Goal: Book appointment/travel/reservation

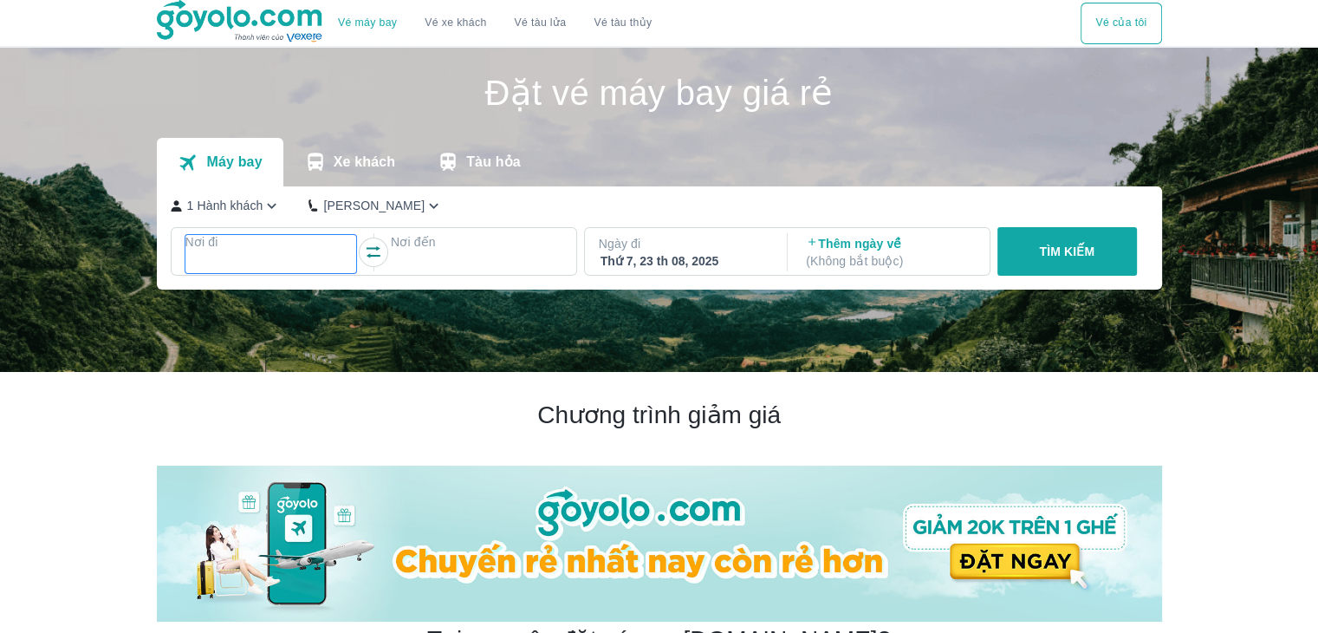
click at [298, 248] on p "Nơi đi" at bounding box center [271, 241] width 172 height 17
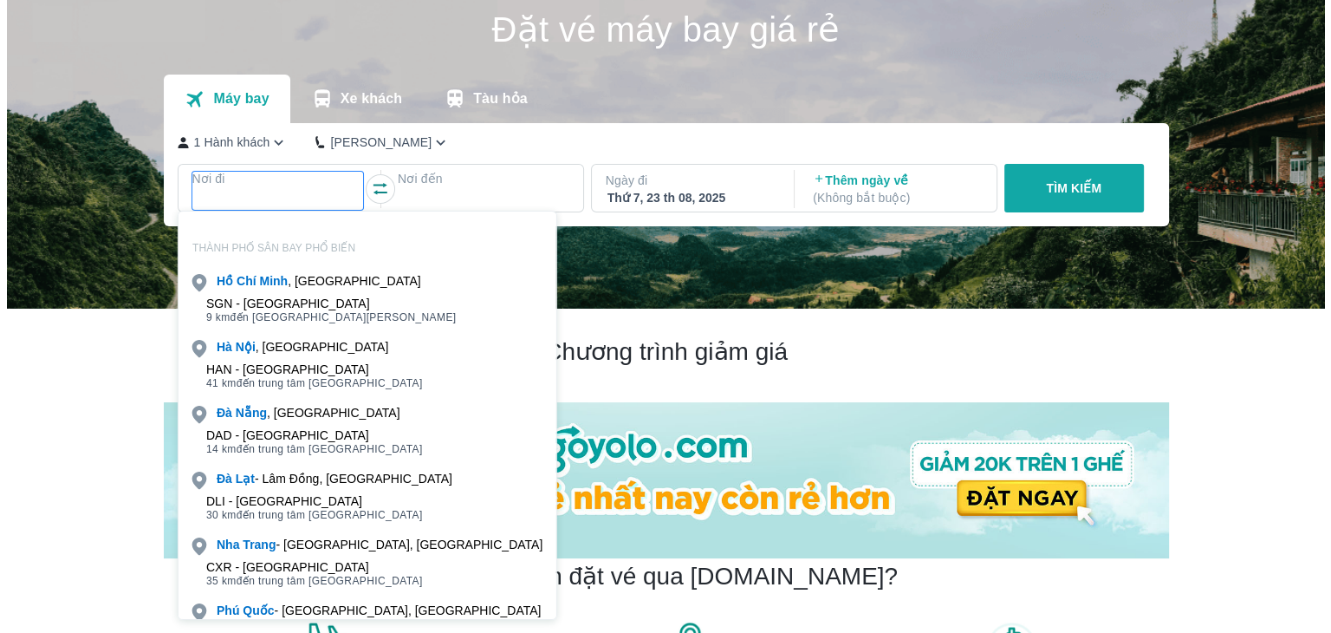
scroll to position [100, 0]
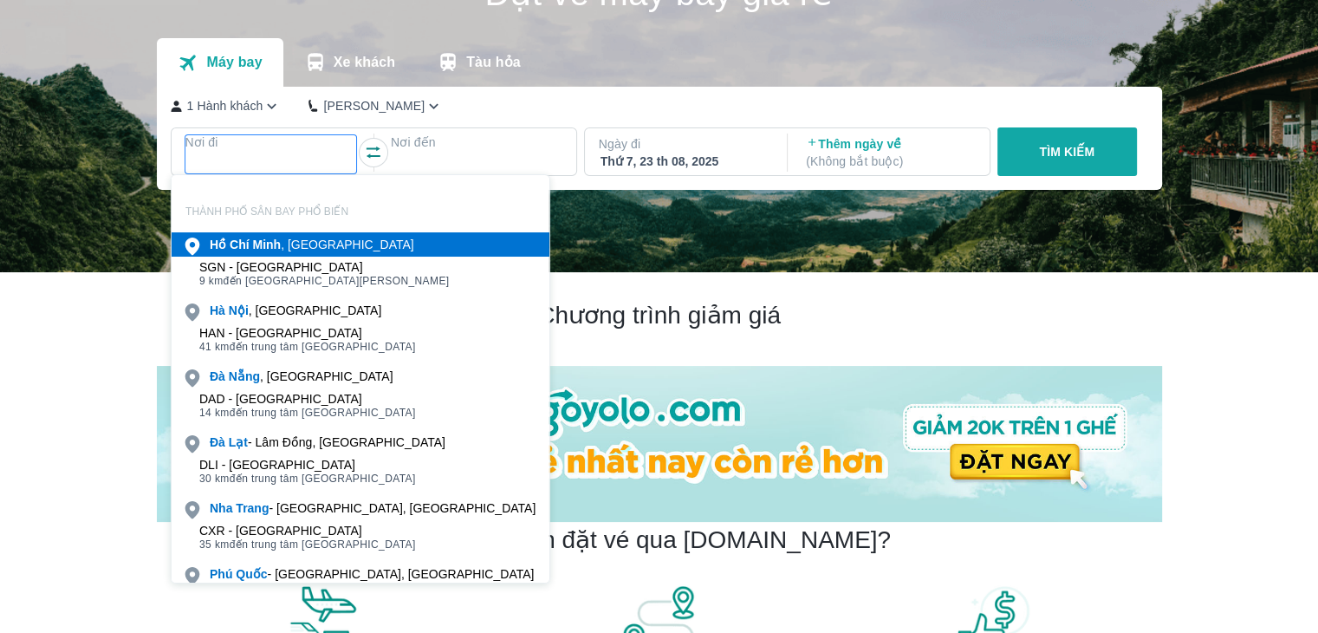
click at [478, 56] on p "Tàu hỏa" at bounding box center [493, 62] width 55 height 17
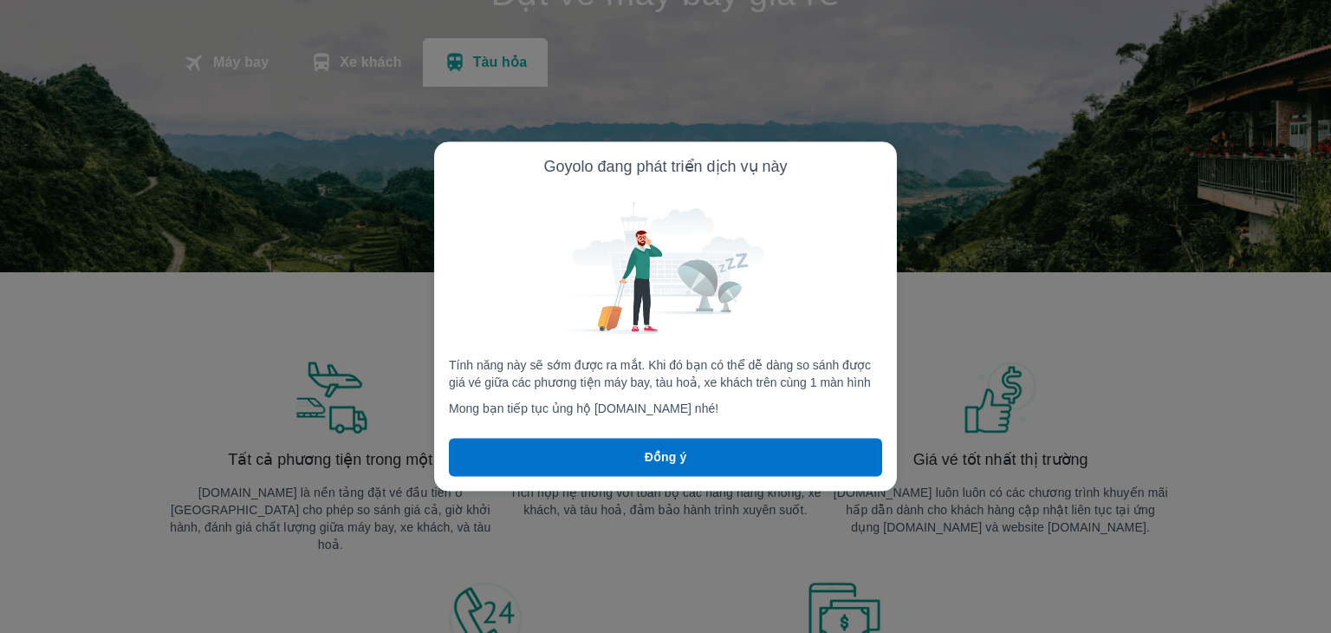
click at [676, 458] on p "Đồng ý" at bounding box center [666, 457] width 42 height 17
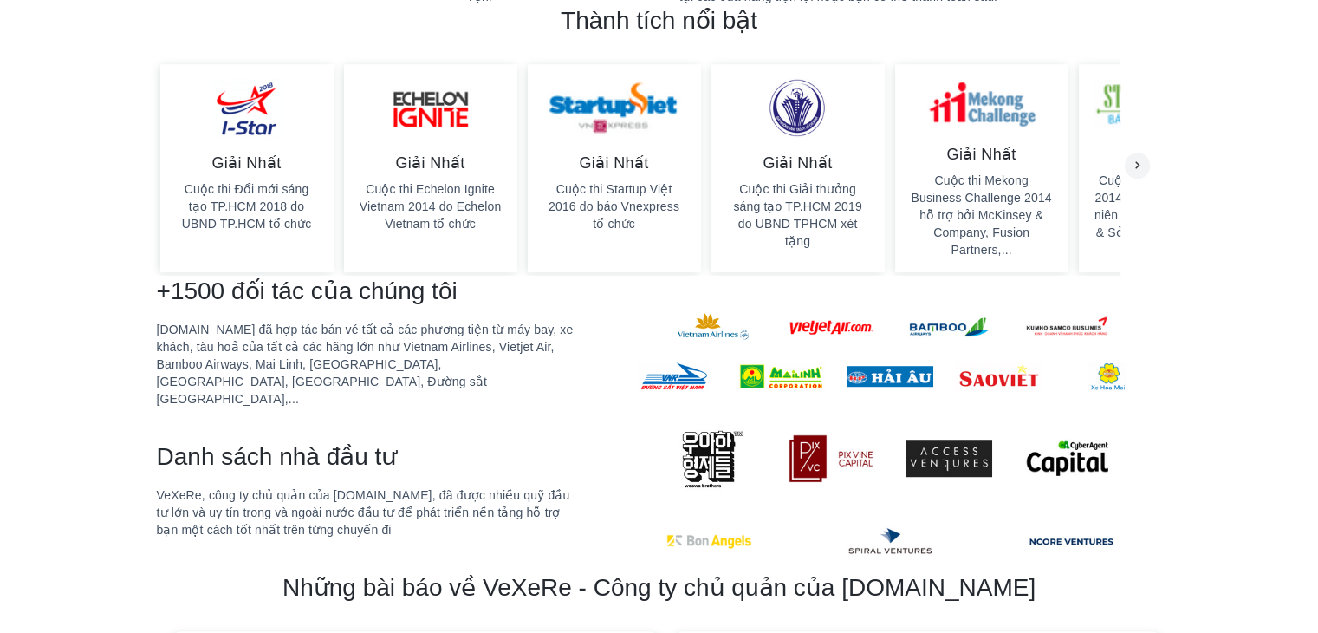
scroll to position [1226, 0]
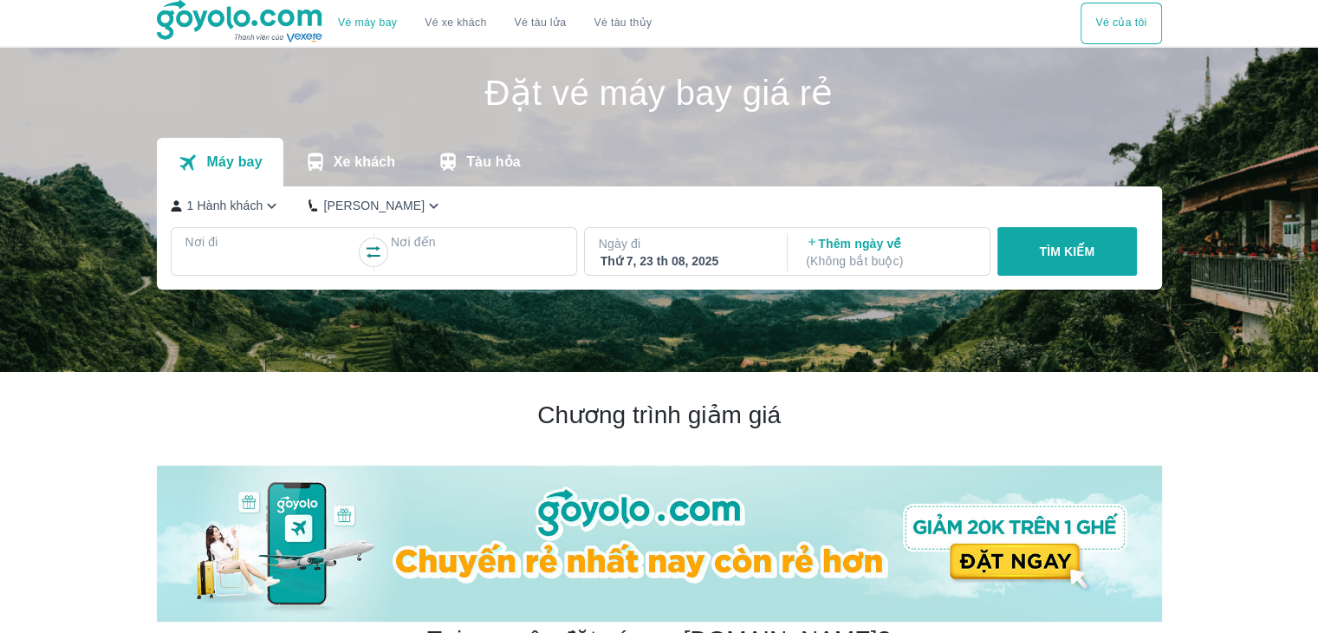
click at [472, 166] on p "Tàu hỏa" at bounding box center [493, 161] width 55 height 17
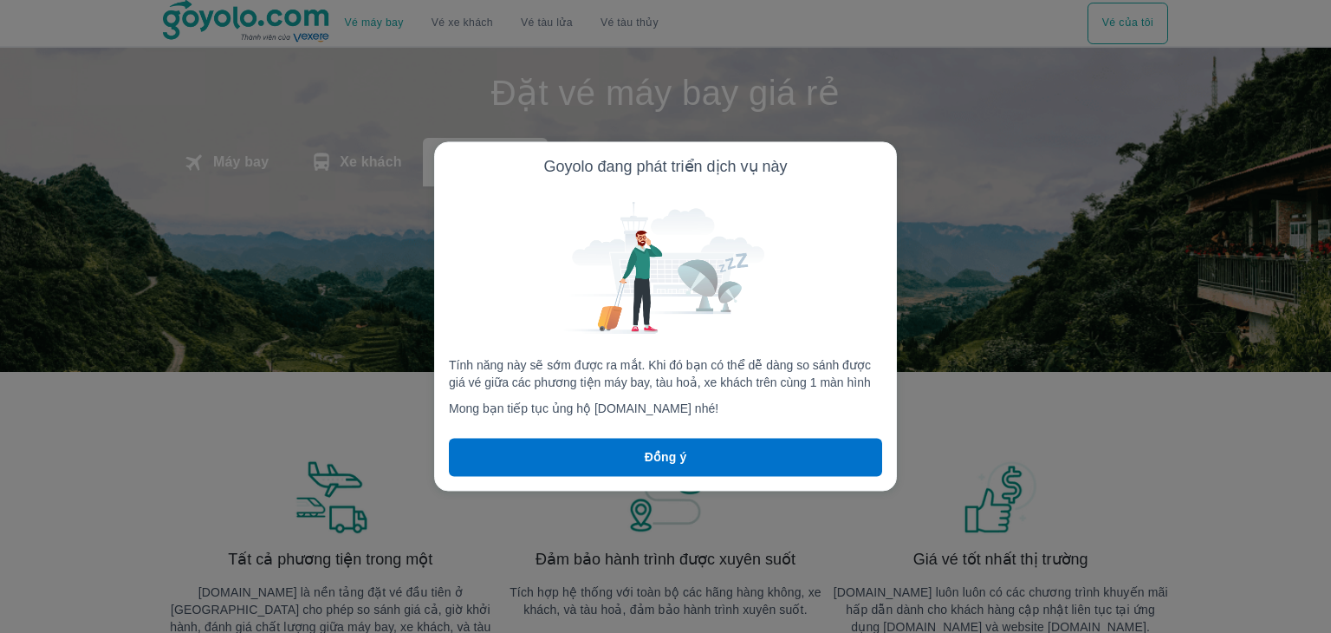
click at [606, 459] on button "Đồng ý" at bounding box center [665, 457] width 433 height 38
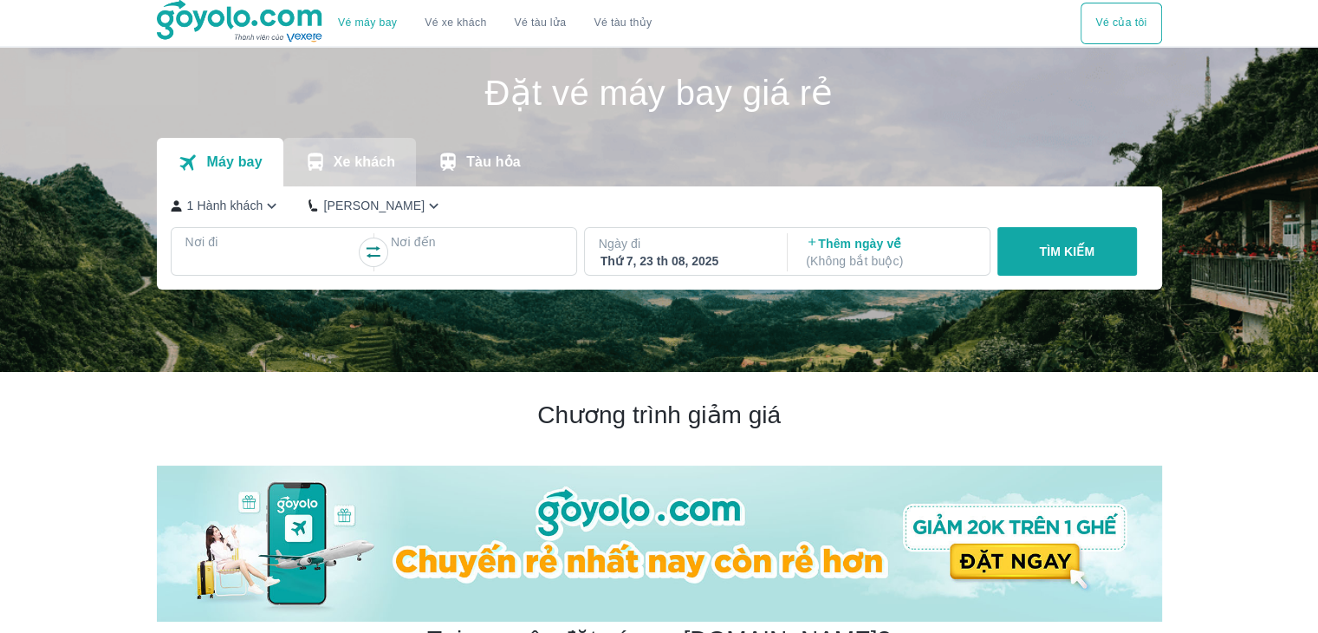
click at [356, 180] on button "Xe khách" at bounding box center [349, 162] width 133 height 49
